Goal: Information Seeking & Learning: Learn about a topic

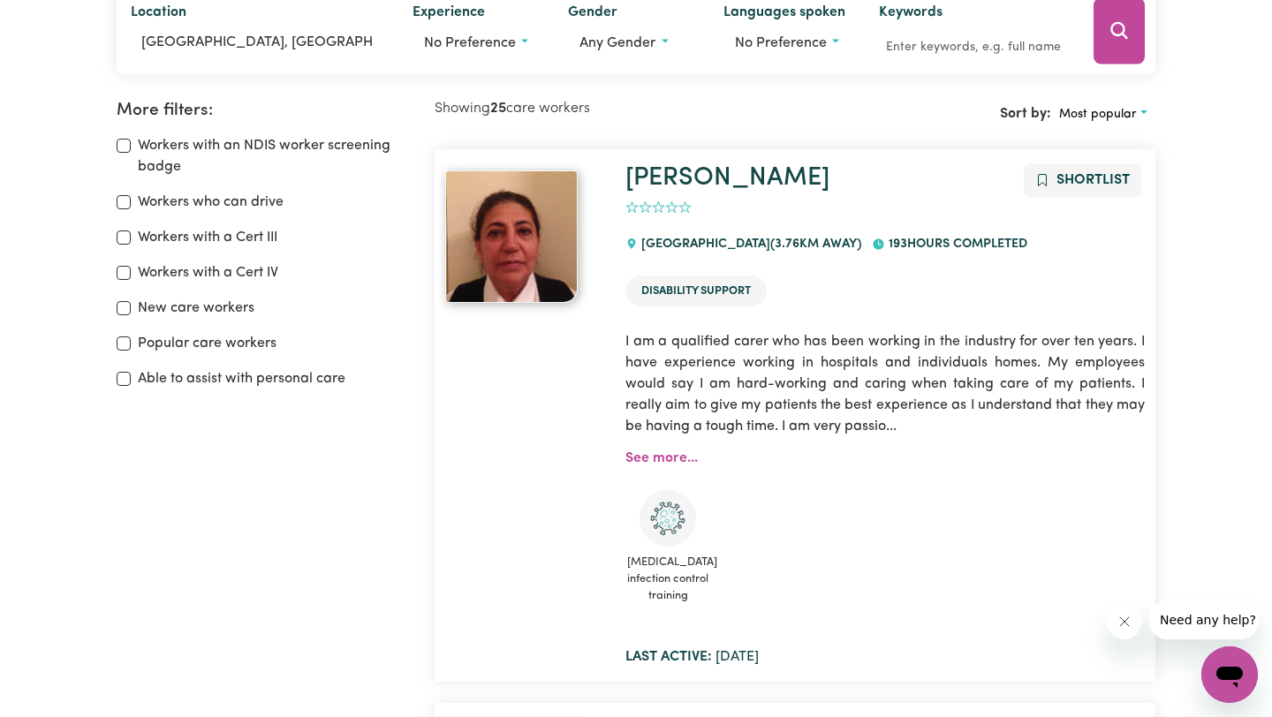
scroll to position [252, 0]
click at [684, 182] on link "[PERSON_NAME]" at bounding box center [727, 177] width 204 height 26
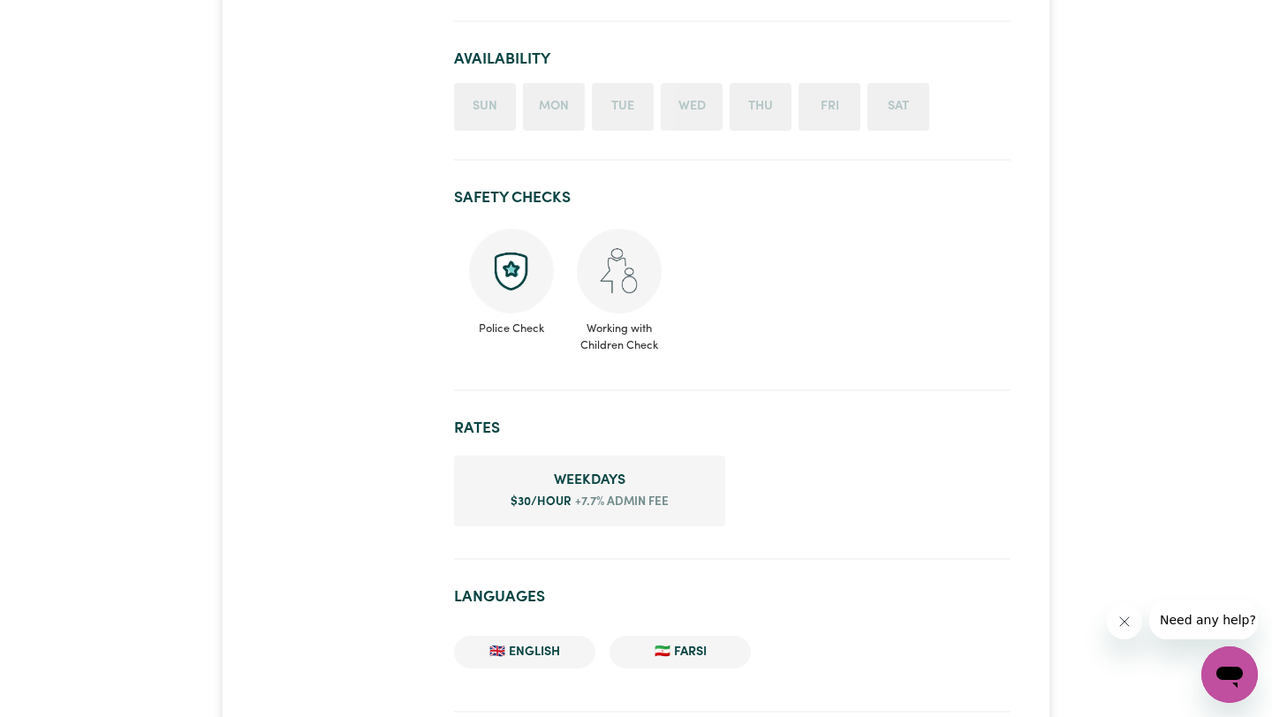
scroll to position [913, 0]
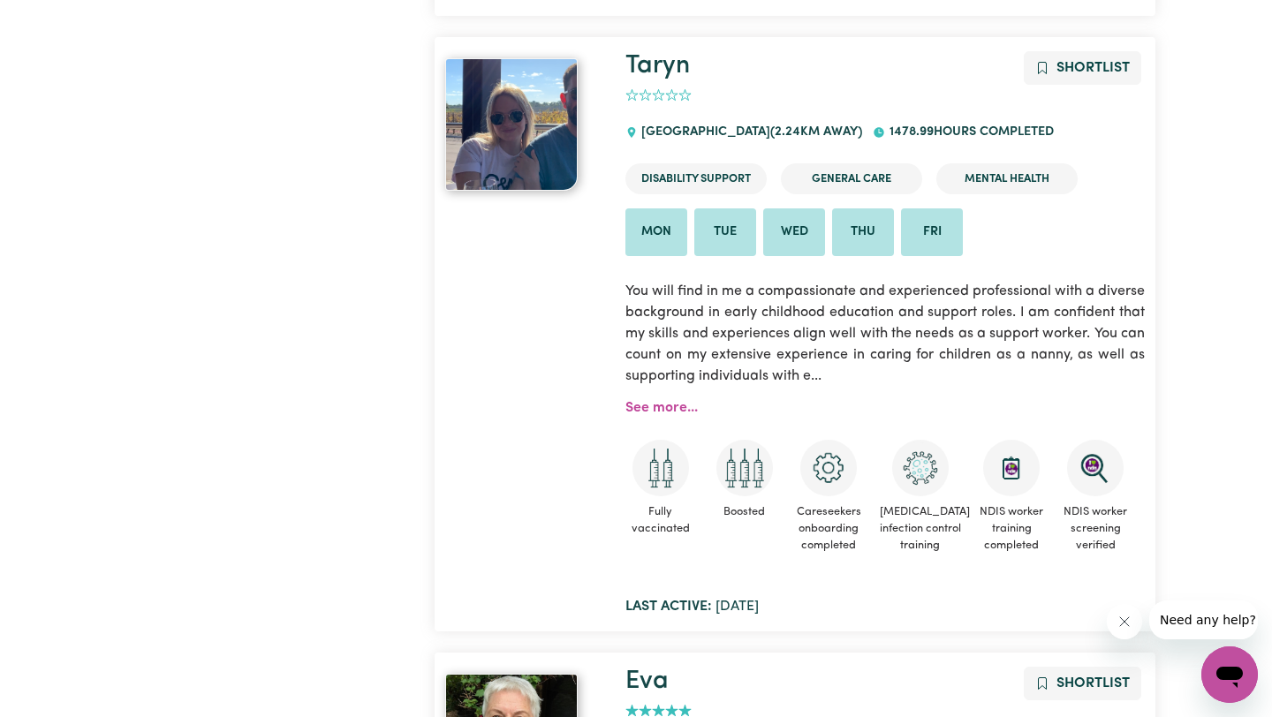
scroll to position [2319, 0]
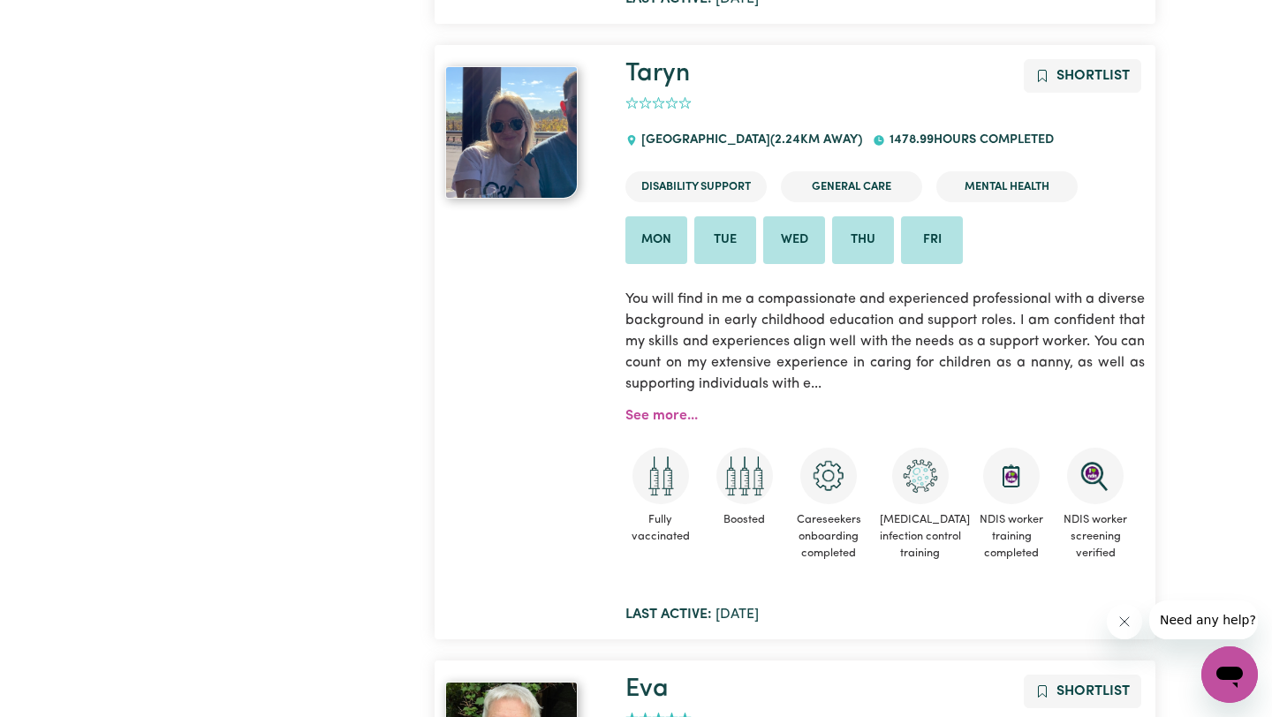
click at [542, 193] on img at bounding box center [511, 132] width 132 height 132
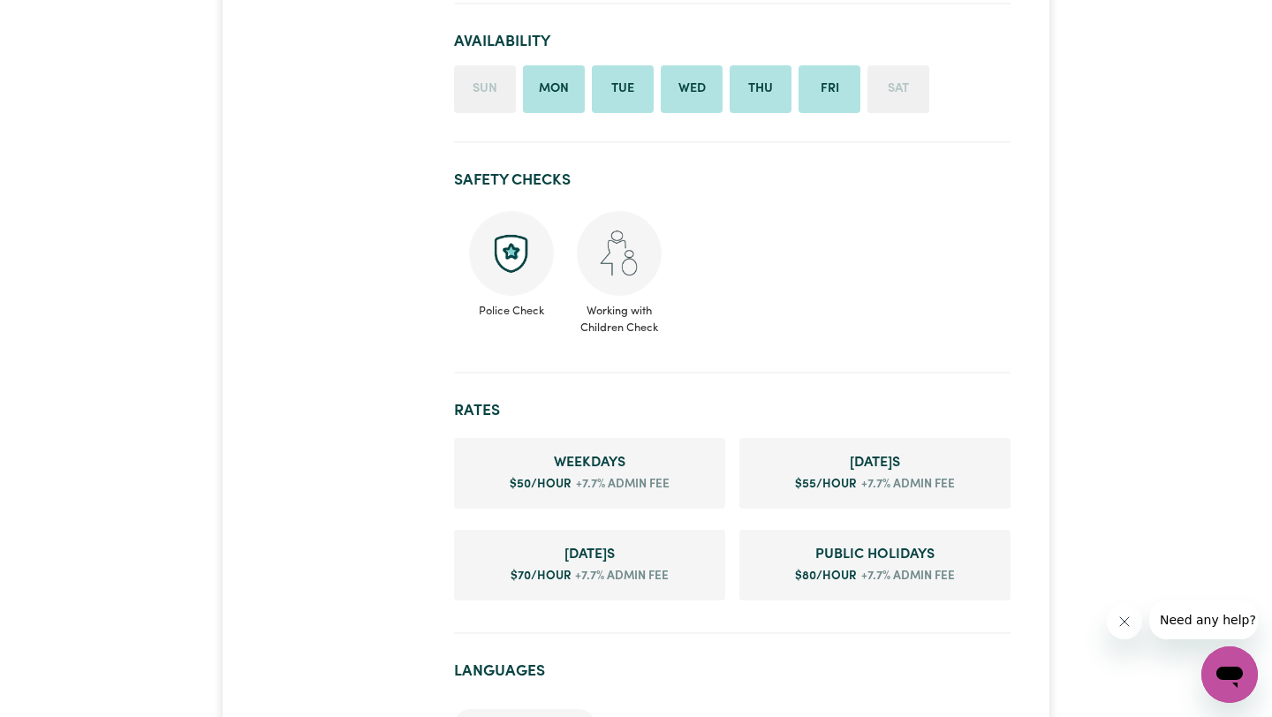
scroll to position [1428, 0]
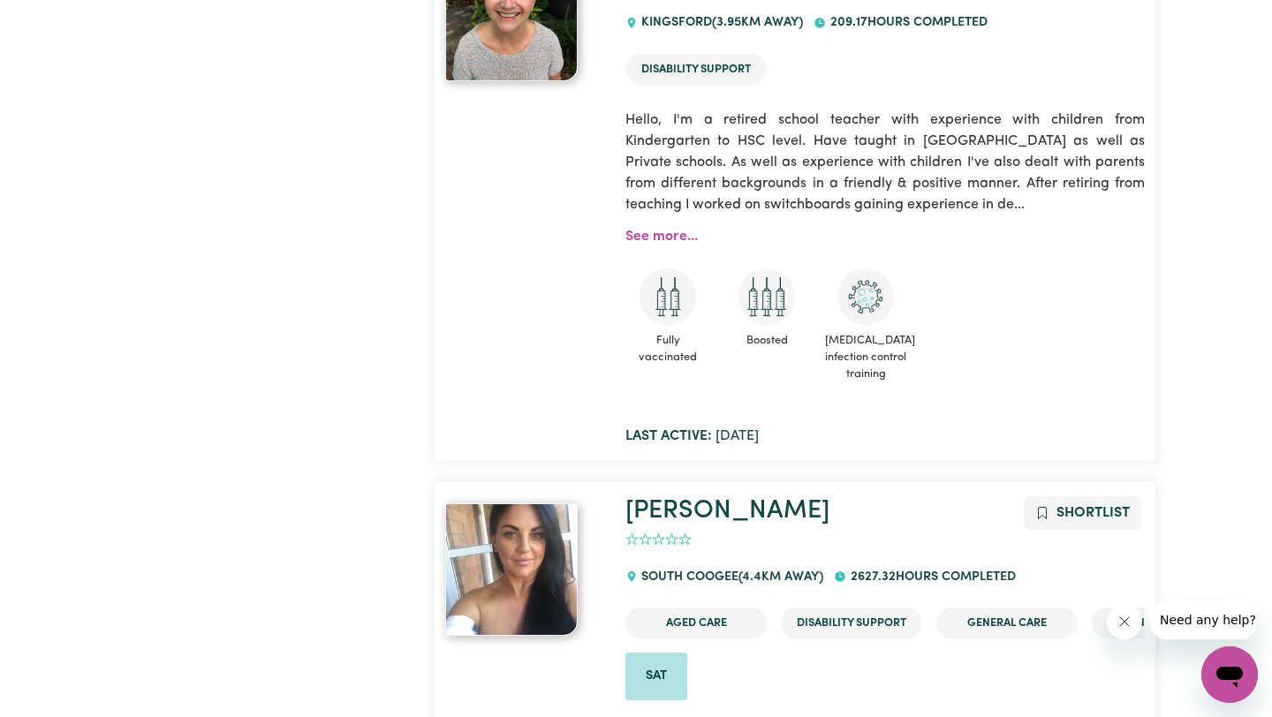
scroll to position [2993, 0]
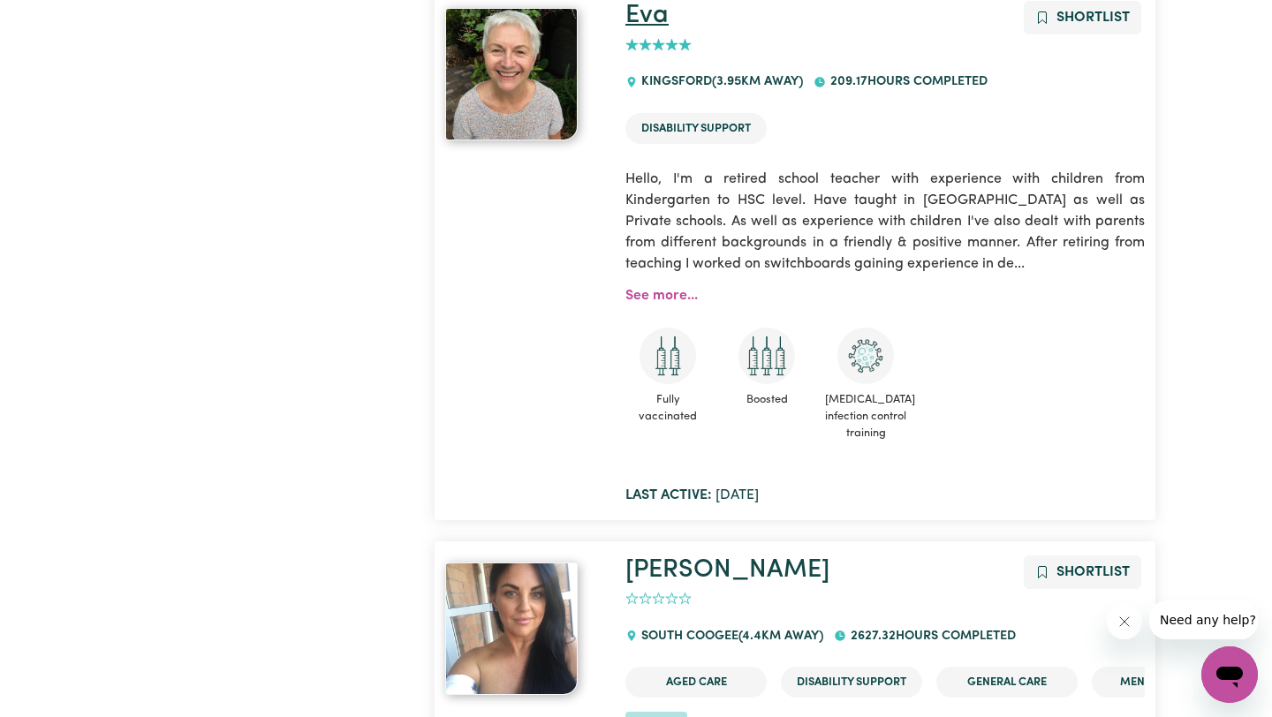
click at [649, 28] on link "Eva" at bounding box center [646, 16] width 43 height 26
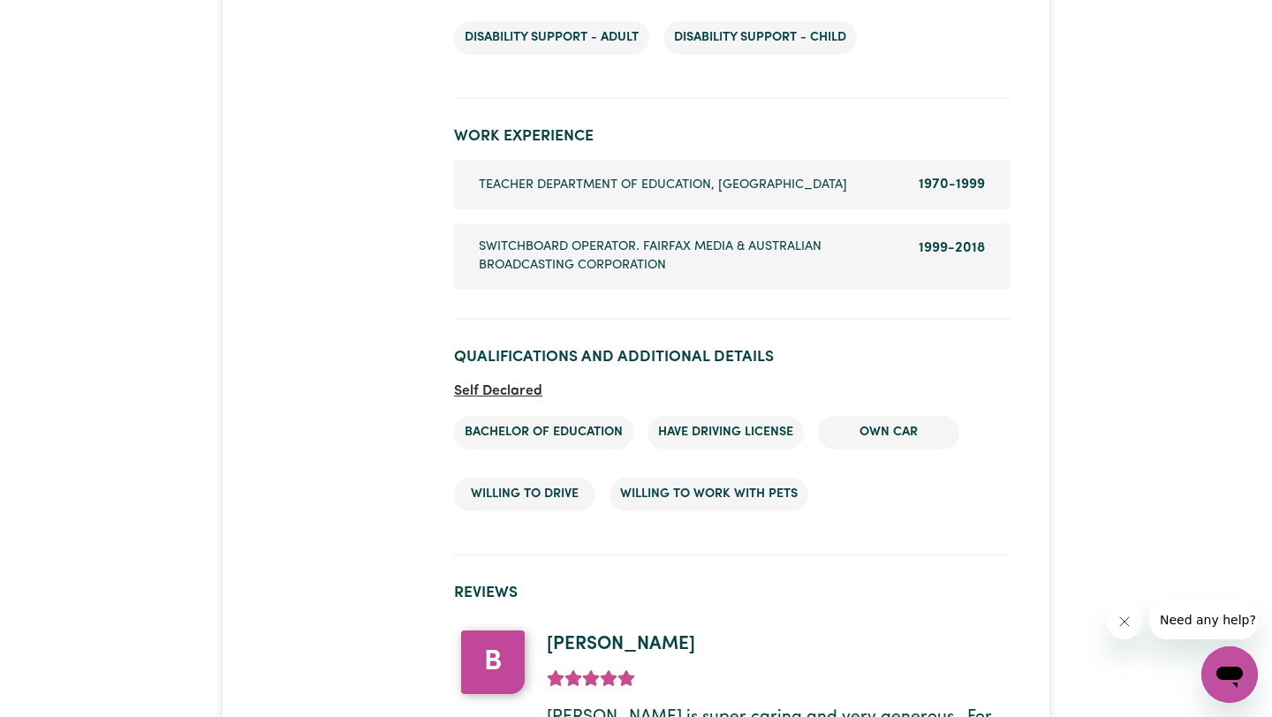
scroll to position [2173, 0]
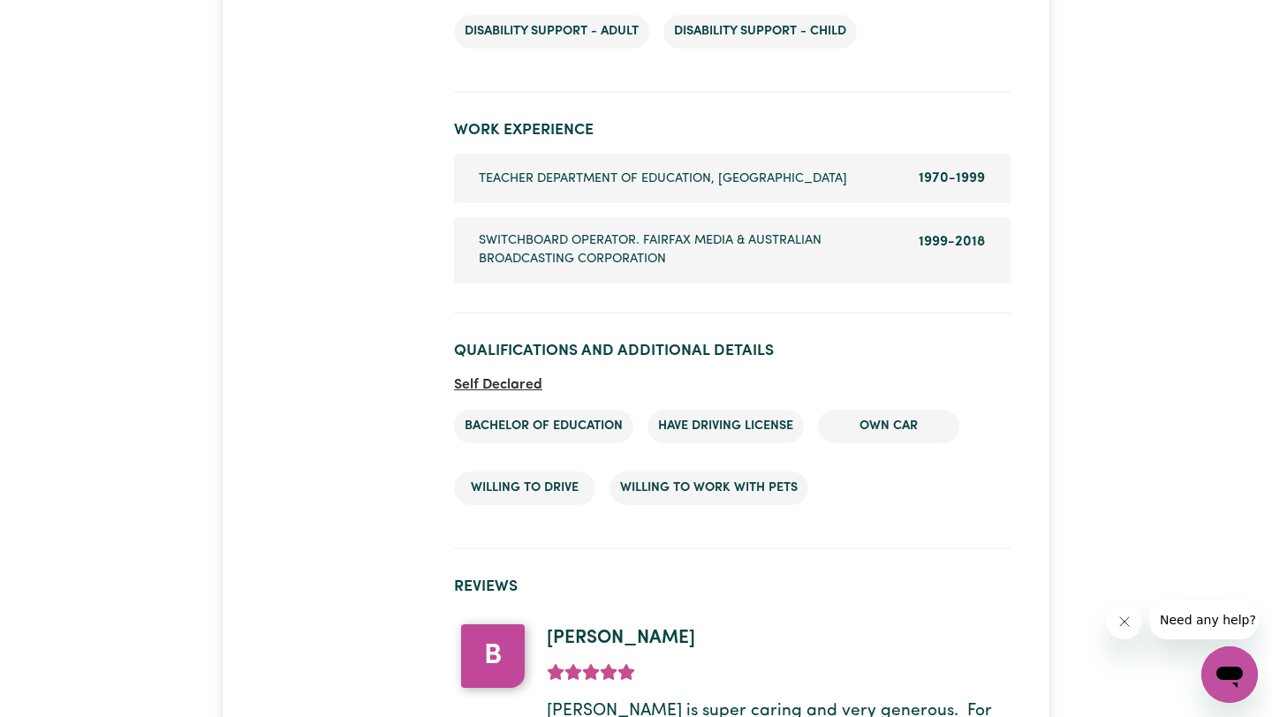
drag, startPoint x: 704, startPoint y: 141, endPoint x: 523, endPoint y: 112, distance: 183.4
click at [523, 154] on li "Company name Teacher Department of Education, [GEOGRAPHIC_DATA] Dates of employ…" at bounding box center [732, 178] width 556 height 49
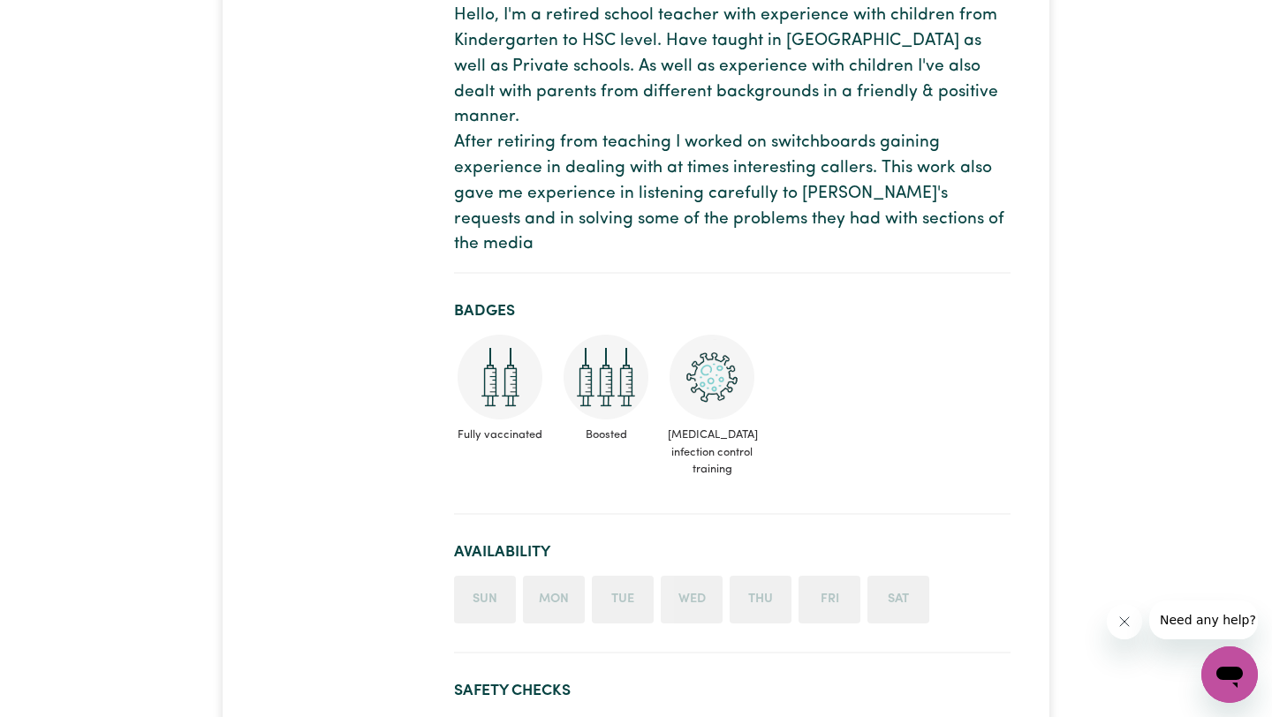
scroll to position [0, 0]
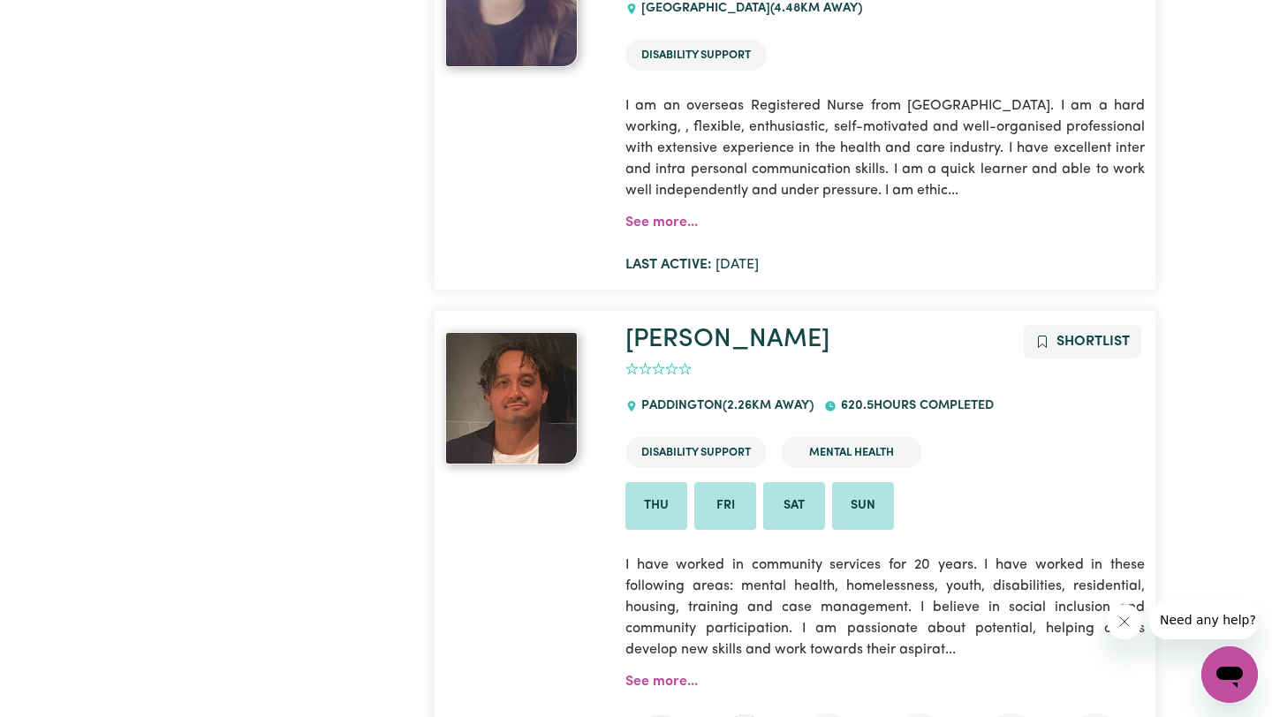
scroll to position [1442, 0]
